Goal: Task Accomplishment & Management: Manage account settings

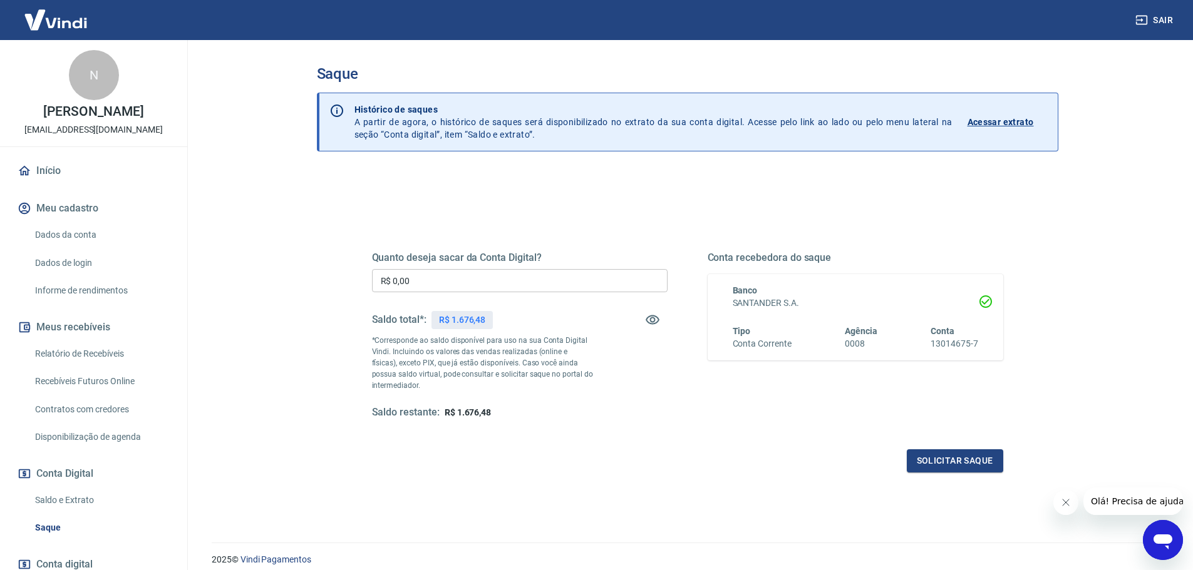
click at [422, 287] on input "R$ 0,00" at bounding box center [520, 280] width 296 height 23
type input "R$ 1.676,00"
click at [957, 462] on button "Solicitar saque" at bounding box center [955, 461] width 96 height 23
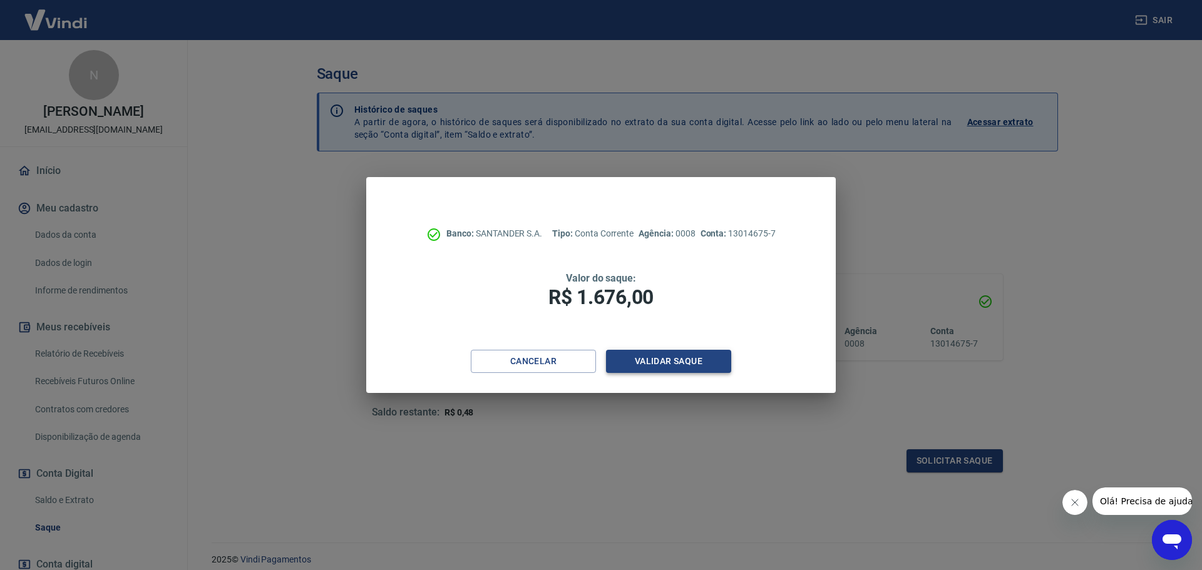
click at [706, 362] on button "Validar saque" at bounding box center [668, 361] width 125 height 23
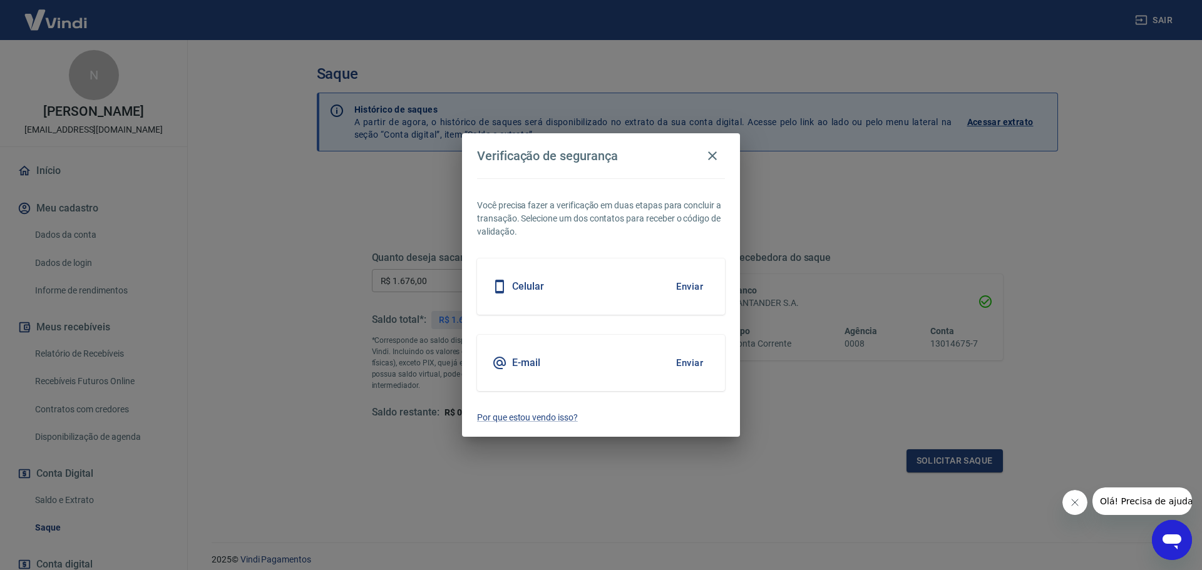
click at [686, 361] on button "Enviar" at bounding box center [689, 363] width 41 height 26
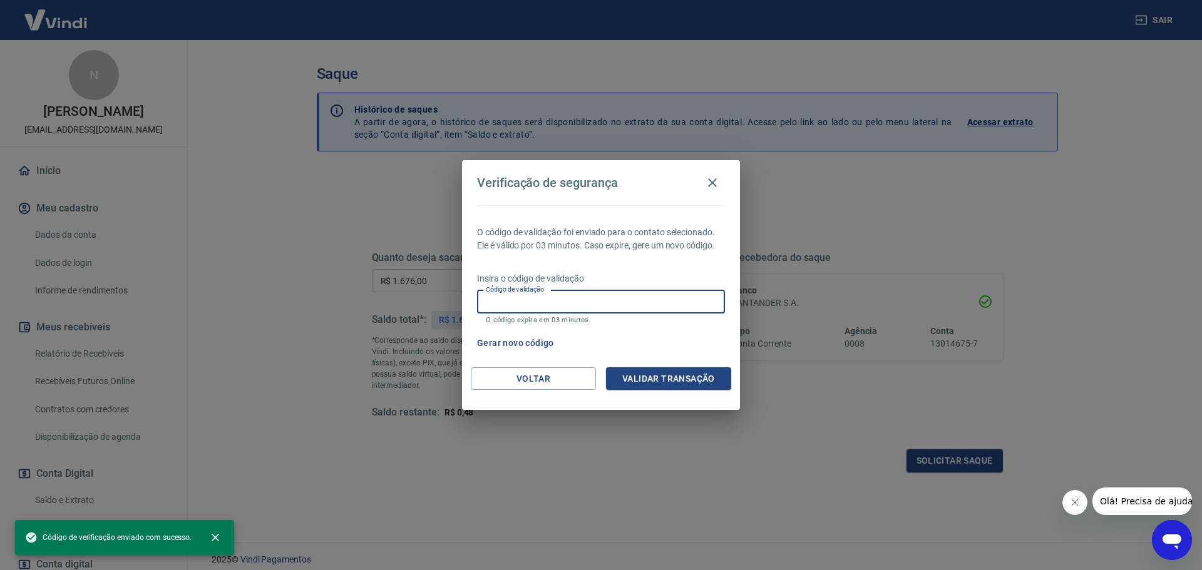
click at [588, 297] on input "Código de validação" at bounding box center [601, 302] width 248 height 23
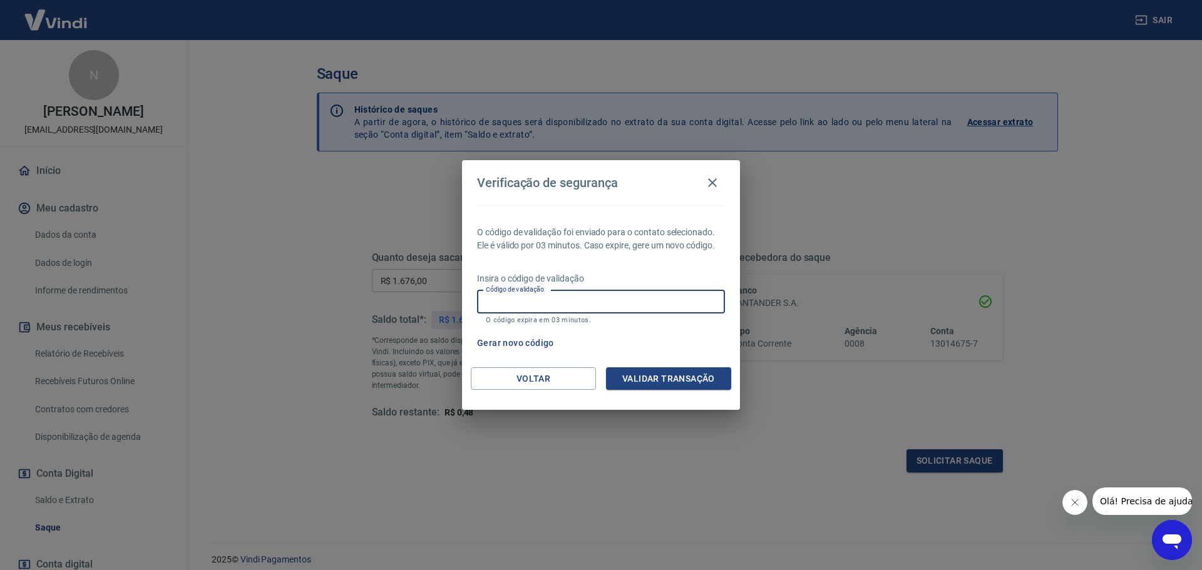
paste input "278329"
type input "278329"
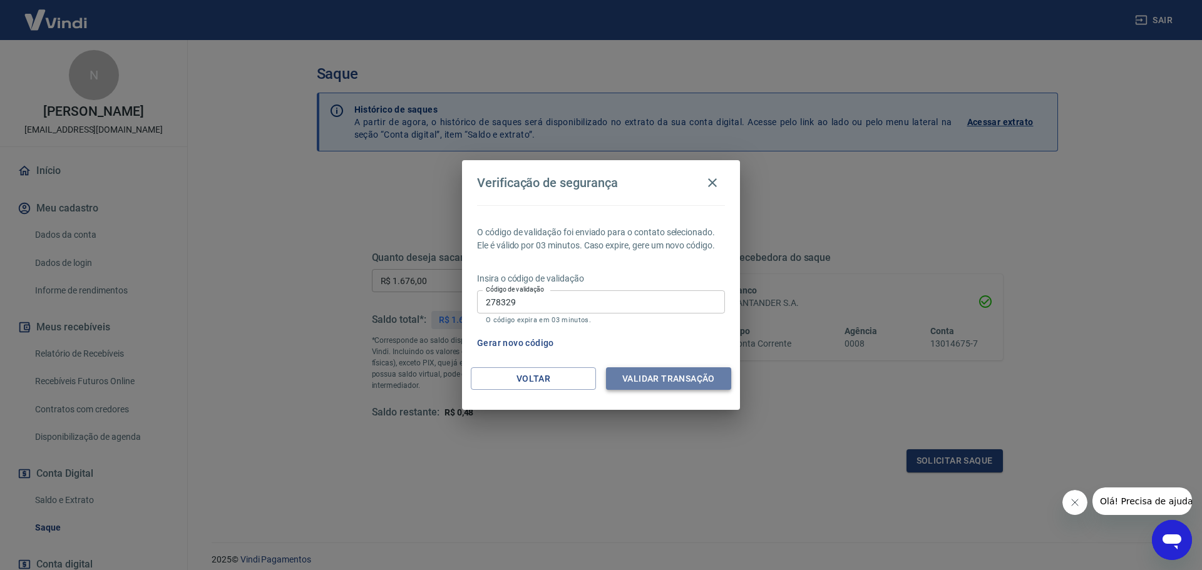
click at [679, 382] on button "Validar transação" at bounding box center [668, 379] width 125 height 23
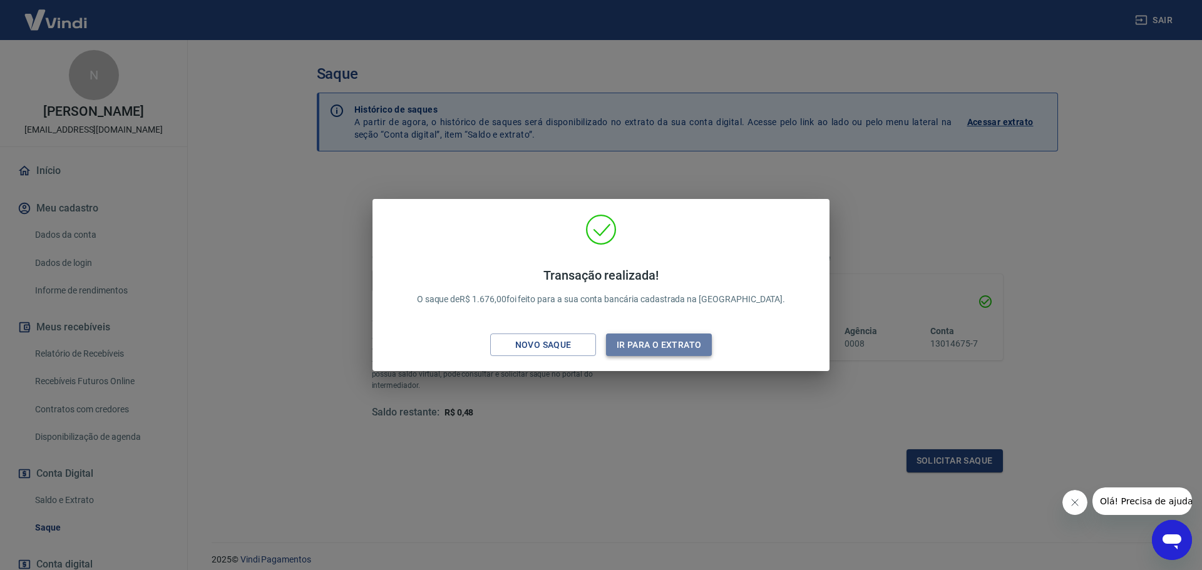
click at [654, 346] on button "Ir para o extrato" at bounding box center [659, 345] width 106 height 23
